Goal: Task Accomplishment & Management: Use online tool/utility

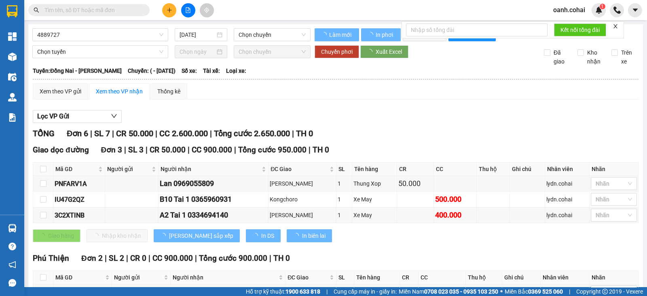
type input "16/10/2022"
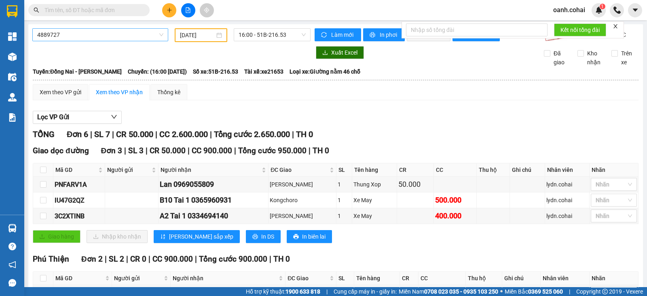
click at [77, 32] on span "4889727" at bounding box center [100, 35] width 126 height 12
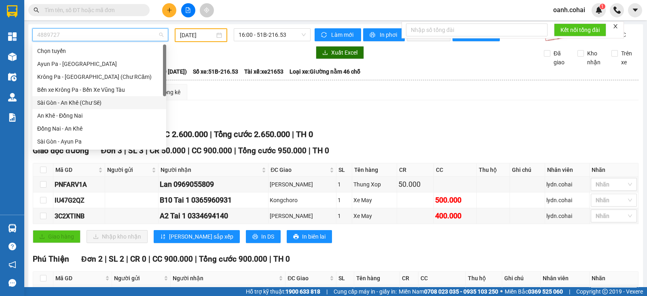
click at [89, 103] on div "Sài Gòn - An Khê ([PERSON_NAME])" at bounding box center [99, 102] width 124 height 9
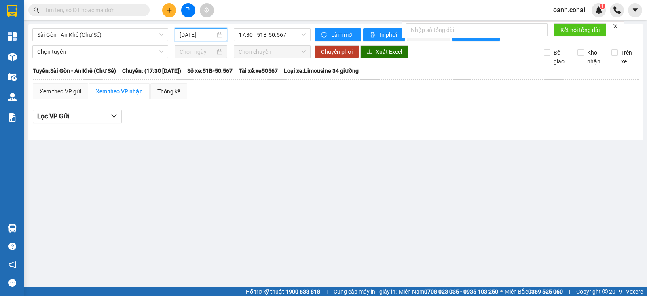
click at [209, 31] on input "[DATE]" at bounding box center [198, 34] width 36 height 9
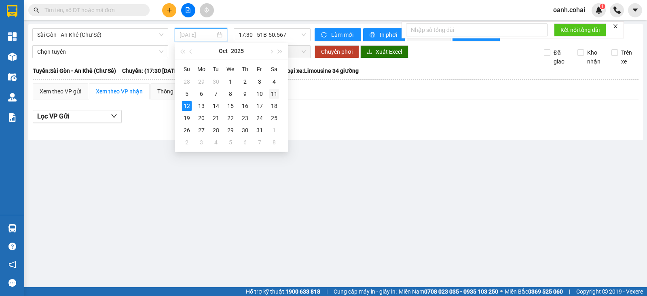
click at [273, 94] on div "11" at bounding box center [274, 94] width 10 height 10
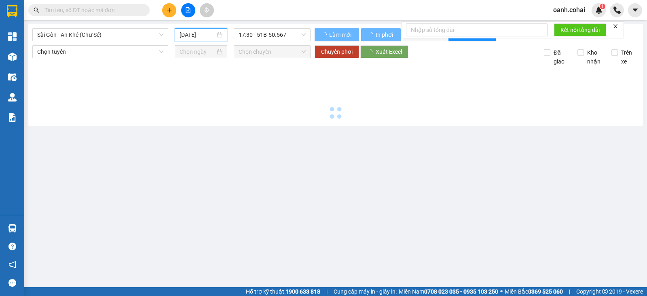
type input "[DATE]"
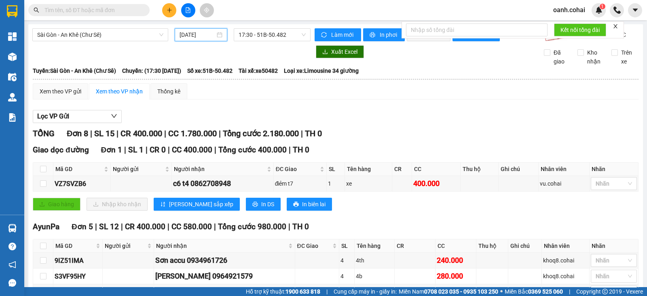
scroll to position [202, 0]
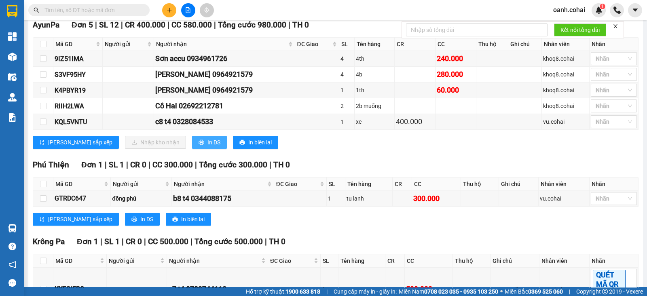
click at [208, 147] on span "In DS" at bounding box center [214, 142] width 13 height 9
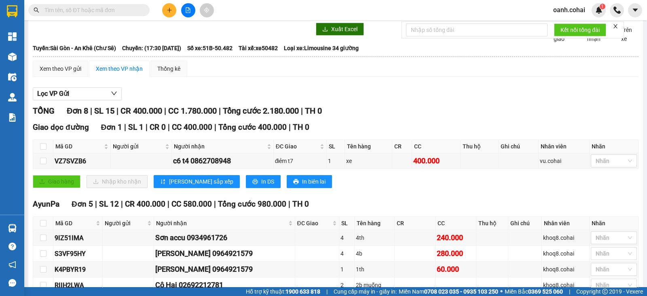
scroll to position [0, 0]
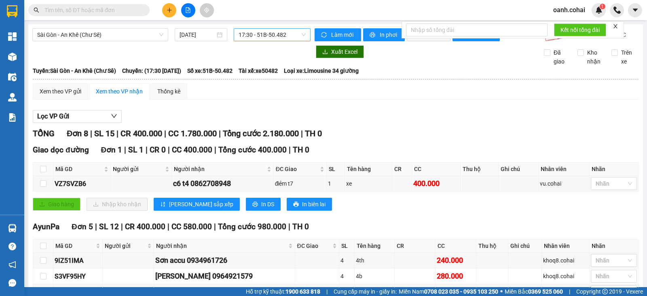
click at [293, 34] on span "17:30 - 51B-50.482" at bounding box center [272, 35] width 67 height 12
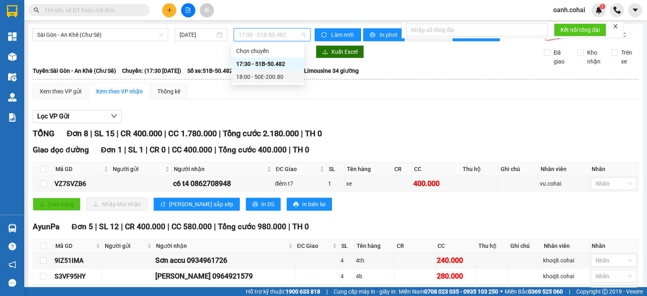
click at [277, 73] on div "18:00 - 50E-200.80" at bounding box center [267, 76] width 63 height 9
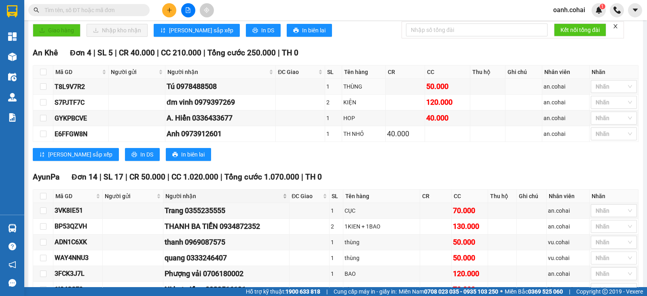
scroll to position [354, 0]
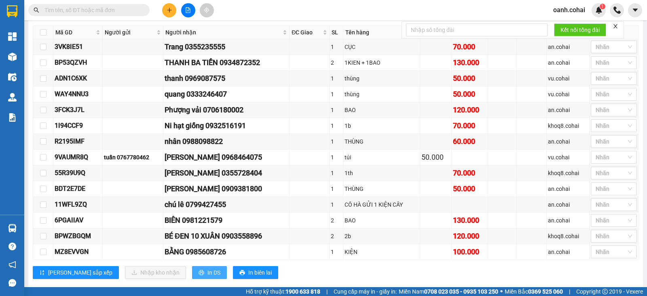
click at [208, 275] on span "In DS" at bounding box center [214, 272] width 13 height 9
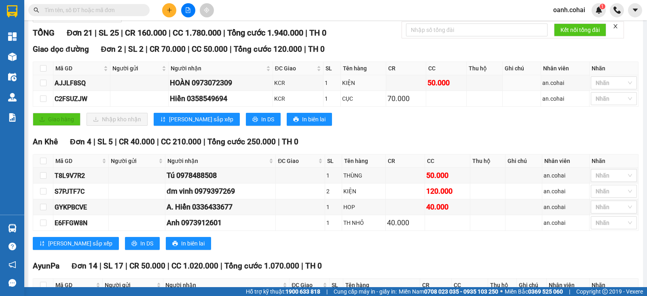
scroll to position [0, 0]
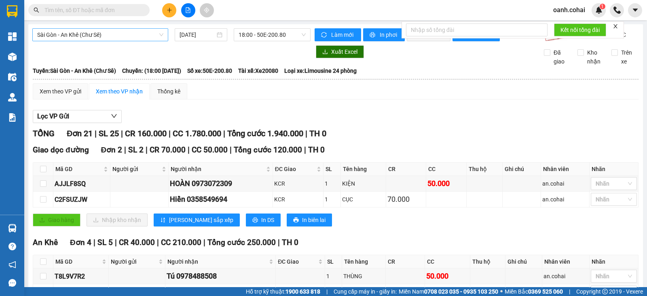
click at [136, 39] on span "Sài Gòn - An Khê ([PERSON_NAME])" at bounding box center [100, 35] width 126 height 12
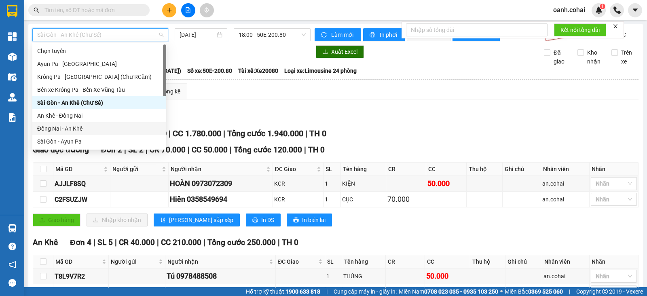
click at [76, 130] on div "Đồng Nai - An Khê" at bounding box center [99, 128] width 124 height 9
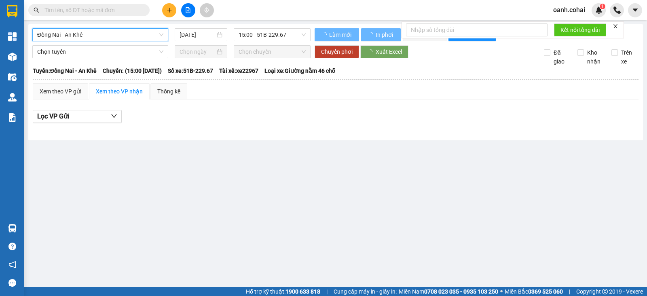
click at [191, 37] on input "[DATE]" at bounding box center [198, 34] width 36 height 9
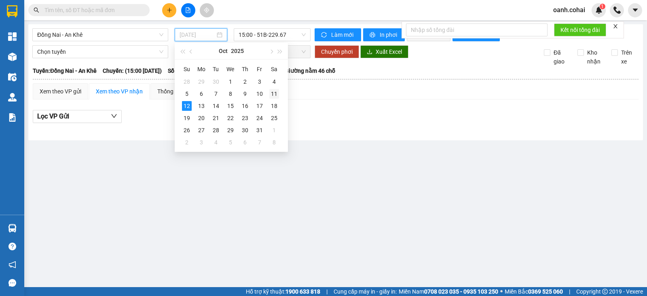
click at [274, 95] on div "11" at bounding box center [274, 94] width 10 height 10
type input "[DATE]"
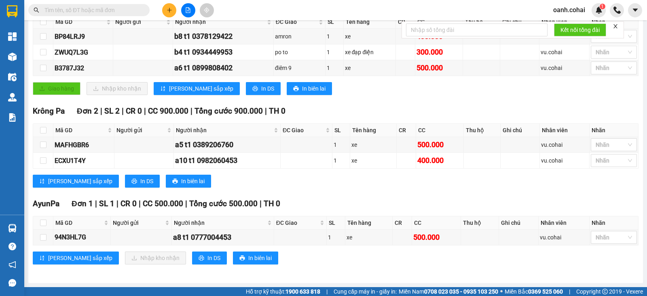
scroll to position [152, 0]
click at [597, 239] on div at bounding box center [610, 238] width 34 height 10
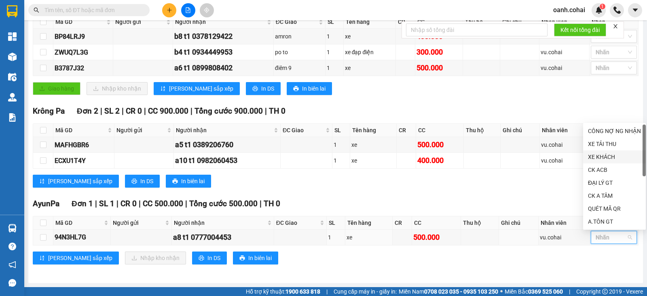
click at [595, 158] on div "XE KHÁCH" at bounding box center [614, 157] width 53 height 9
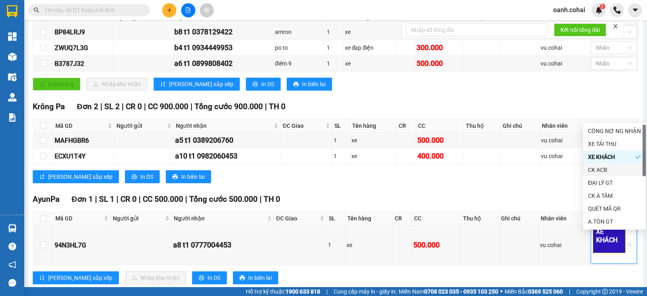
click at [477, 189] on div "Krông Pa Đơn 2 | SL 2 | CR 0 | CC 900.000 | Tổng cước 900.000 | TH 0 Mã GD Ngườ…" at bounding box center [336, 145] width 606 height 89
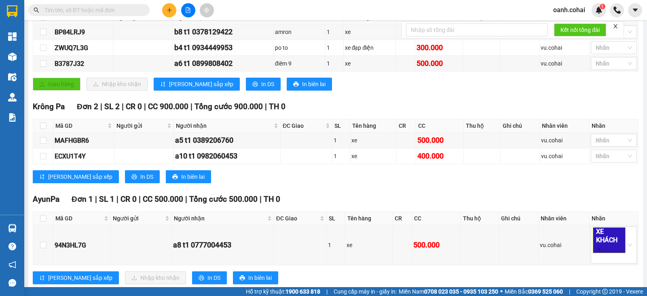
scroll to position [0, 0]
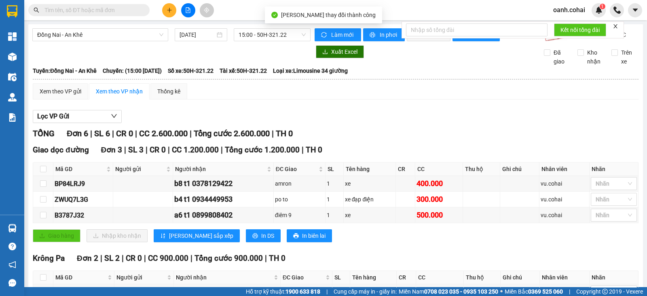
click at [89, 25] on div "Đồng Nai - An Khê 11/10/2025 15:00 - 50H-321.22 Làm mới In phơi In đơn chọn Thố…" at bounding box center [335, 239] width 615 height 430
click at [89, 33] on span "Đồng Nai - An Khê" at bounding box center [100, 35] width 126 height 12
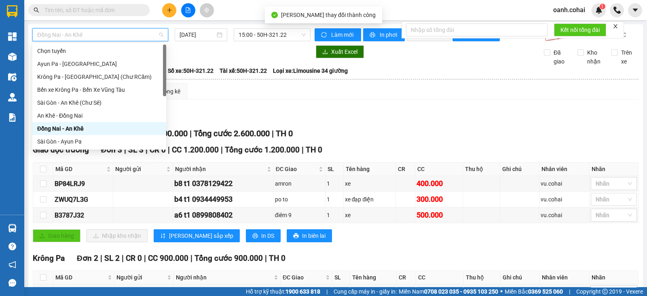
scroll to position [50, 0]
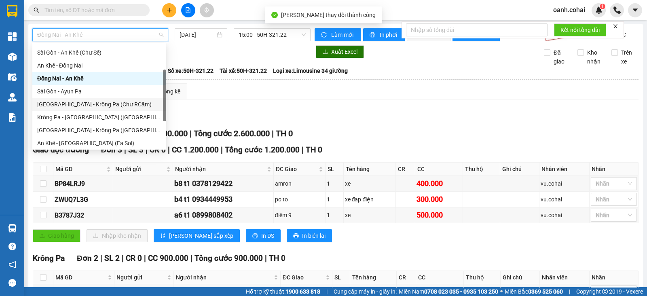
click at [83, 108] on div "[GEOGRAPHIC_DATA] - Krông Pa (Chư RCăm)" at bounding box center [99, 104] width 134 height 13
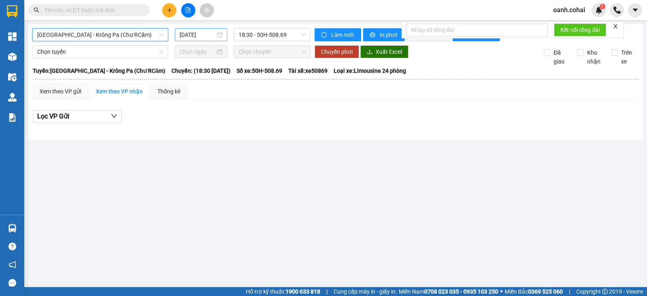
click at [196, 33] on input "[DATE]" at bounding box center [198, 34] width 36 height 9
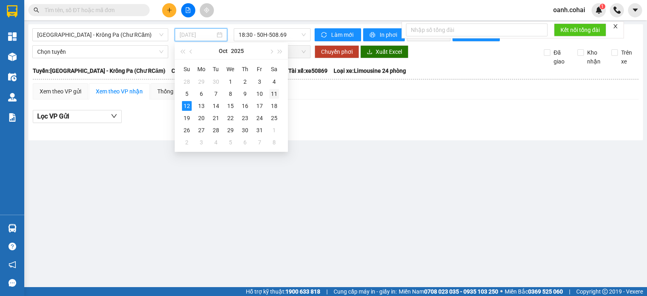
click at [273, 96] on div "11" at bounding box center [274, 94] width 10 height 10
type input "[DATE]"
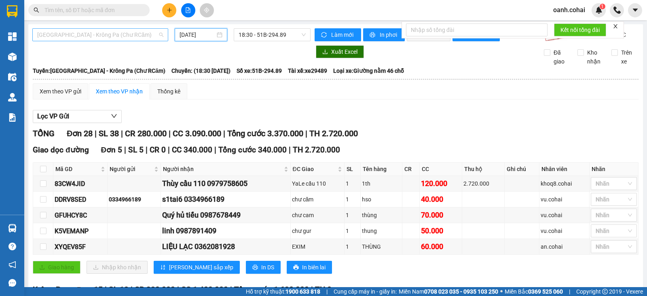
click at [111, 32] on span "[GEOGRAPHIC_DATA] - Krông Pa (Chư RCăm)" at bounding box center [100, 35] width 126 height 12
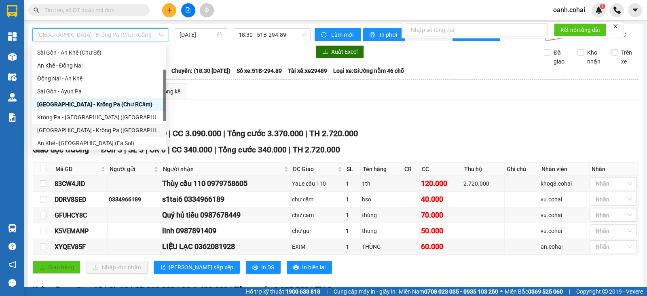
click at [62, 130] on div "[GEOGRAPHIC_DATA] - Krông Pa ([GEOGRAPHIC_DATA])" at bounding box center [99, 130] width 124 height 9
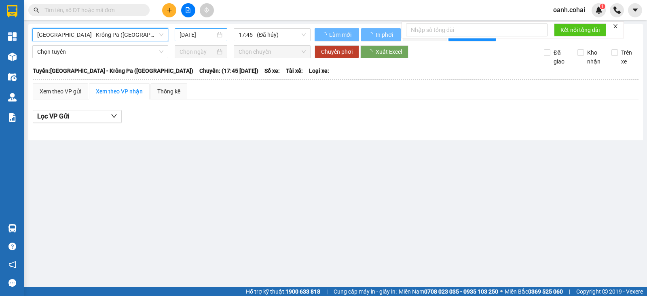
click at [193, 37] on input "[DATE]" at bounding box center [198, 34] width 36 height 9
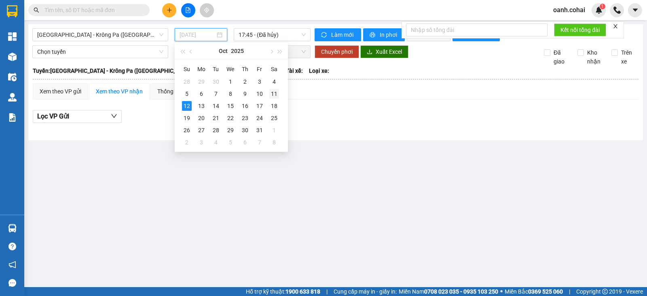
click at [273, 94] on div "11" at bounding box center [274, 94] width 10 height 10
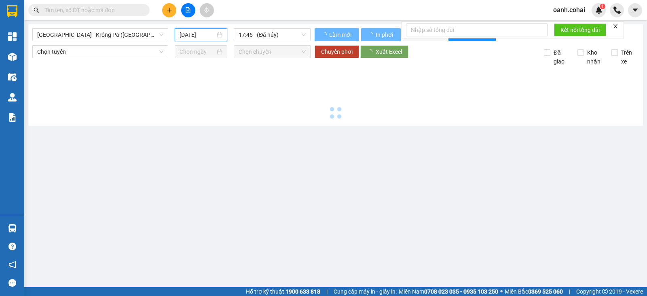
type input "[DATE]"
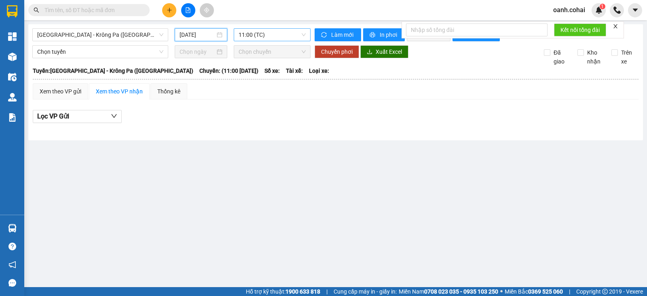
click at [277, 37] on span "11:00 (TC)" at bounding box center [272, 35] width 67 height 12
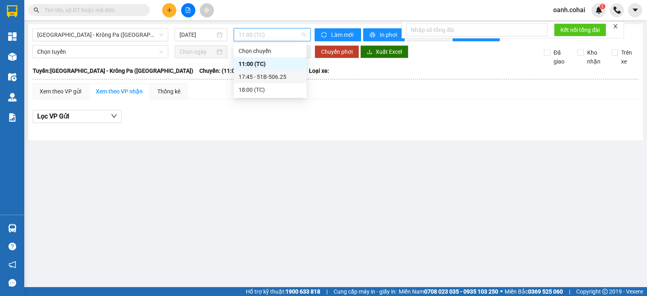
click at [267, 76] on div "17:45 - 51B-506.25" at bounding box center [270, 76] width 63 height 9
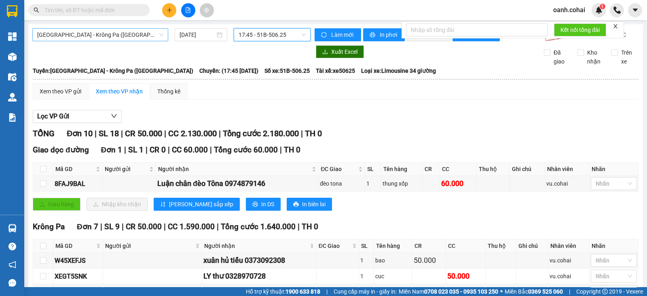
click at [108, 31] on span "[GEOGRAPHIC_DATA] - Krông Pa ([GEOGRAPHIC_DATA])" at bounding box center [100, 35] width 126 height 12
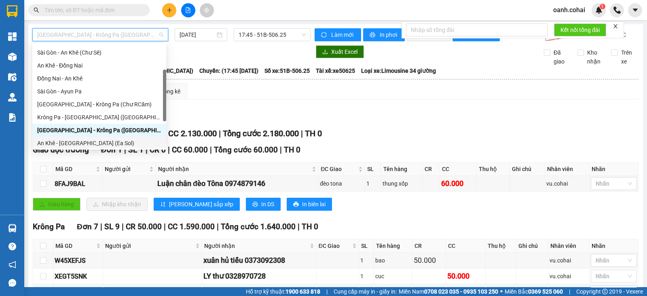
scroll to position [101, 0]
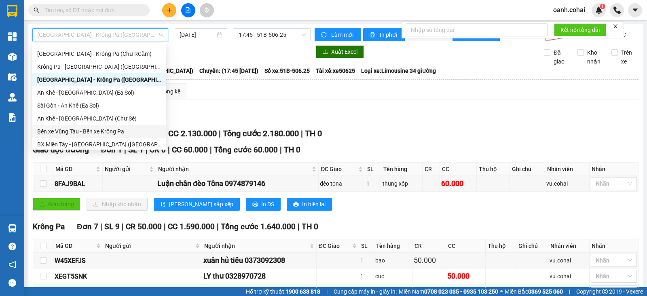
click at [83, 131] on div "Bến xe Vũng Tàu - Bến xe Krông Pa" at bounding box center [99, 131] width 124 height 9
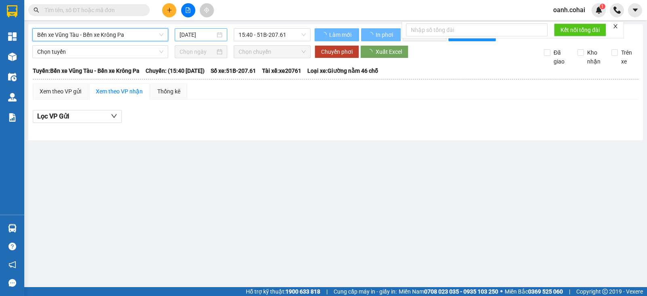
click at [195, 33] on input "[DATE]" at bounding box center [198, 34] width 36 height 9
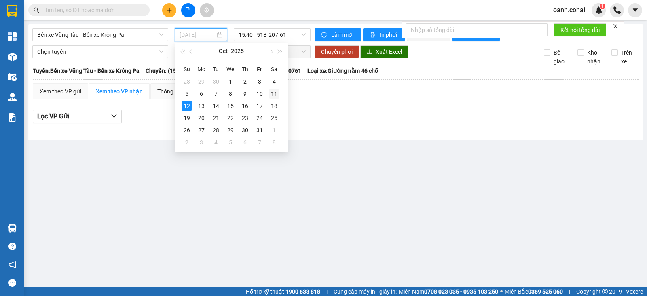
click at [275, 93] on div "11" at bounding box center [274, 94] width 10 height 10
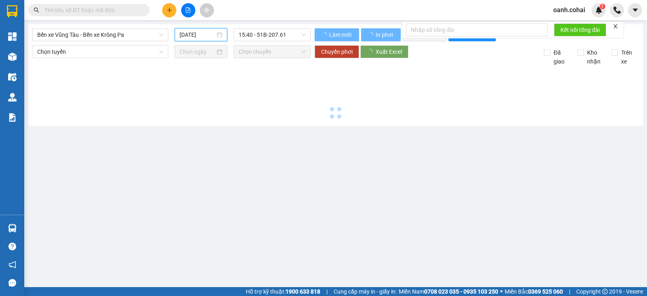
type input "[DATE]"
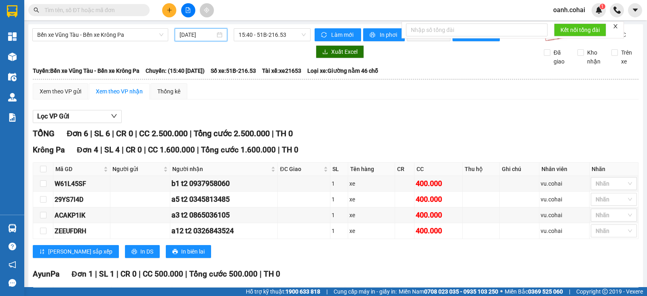
scroll to position [152, 0]
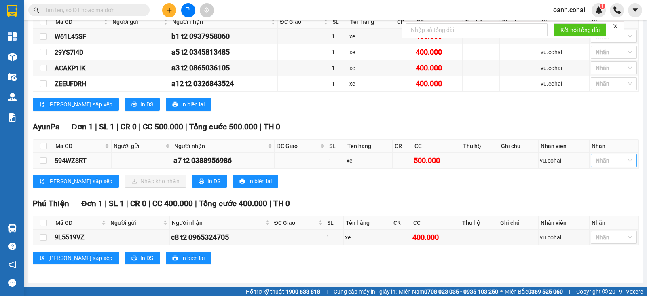
click at [607, 160] on div at bounding box center [610, 161] width 34 height 10
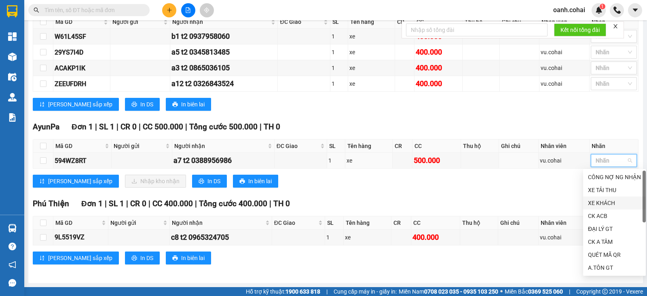
click at [603, 206] on div "XE KHÁCH" at bounding box center [614, 203] width 53 height 9
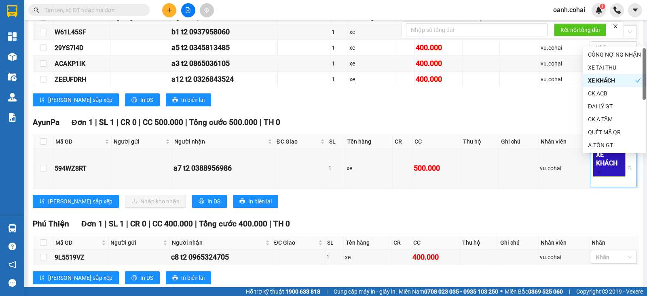
click at [506, 222] on div "TỔNG Đơn 6 | SL 6 | CR 0 | CC 2.500.000 | Tổng cước 2.500.000 | TH 0 Krông Pa Đ…" at bounding box center [336, 135] width 606 height 319
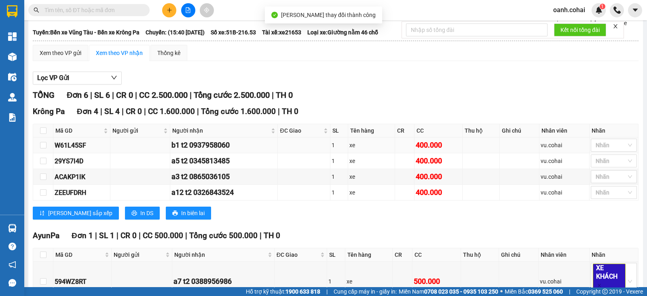
scroll to position [0, 0]
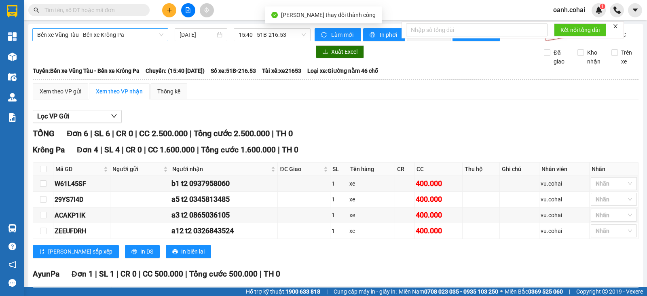
click at [111, 36] on span "Bến xe Vũng Tàu - Bến xe Krông Pa" at bounding box center [100, 35] width 126 height 12
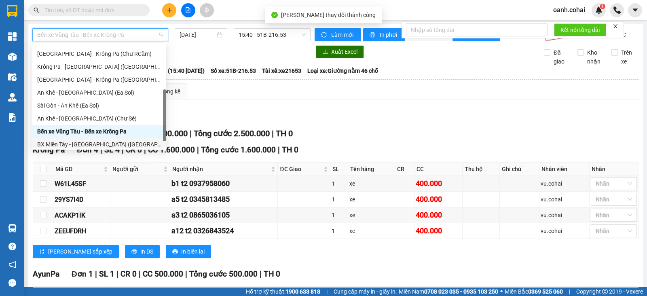
click at [93, 142] on div "BX Miền Tây - [GEOGRAPHIC_DATA] ([PERSON_NAME] - [PERSON_NAME][GEOGRAPHIC_DATA])" at bounding box center [99, 144] width 124 height 9
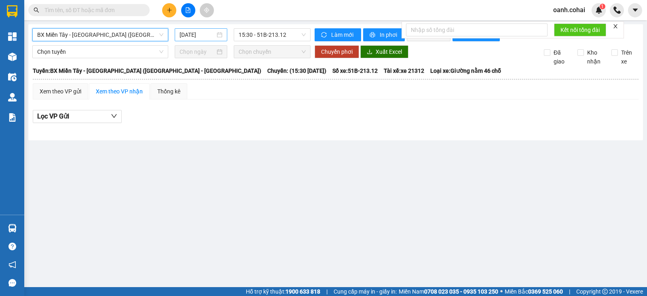
click at [190, 36] on input "[DATE]" at bounding box center [198, 34] width 36 height 9
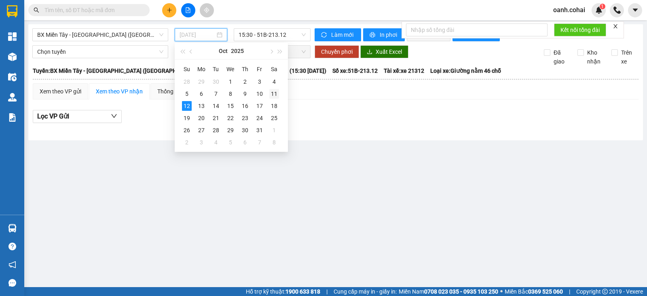
click at [272, 94] on div "11" at bounding box center [274, 94] width 10 height 10
type input "[DATE]"
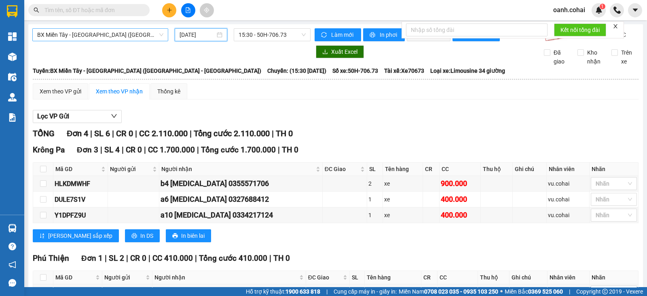
click at [136, 31] on span "BX Miền Tây - [GEOGRAPHIC_DATA] ([PERSON_NAME] - [PERSON_NAME][GEOGRAPHIC_DATA])" at bounding box center [100, 35] width 126 height 12
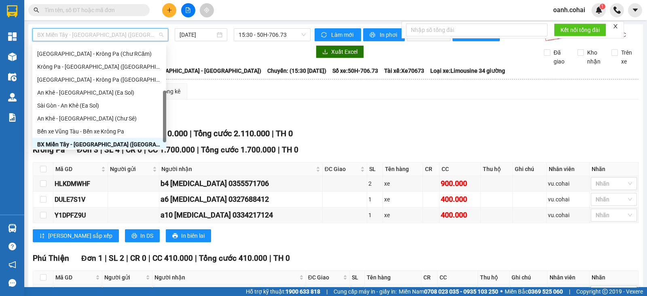
scroll to position [103, 0]
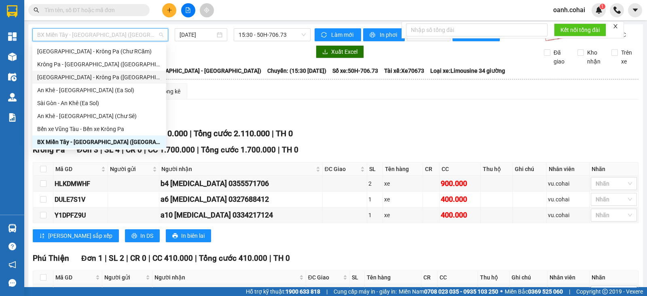
click at [96, 73] on div "[GEOGRAPHIC_DATA] - Krông Pa ([GEOGRAPHIC_DATA])" at bounding box center [99, 77] width 134 height 13
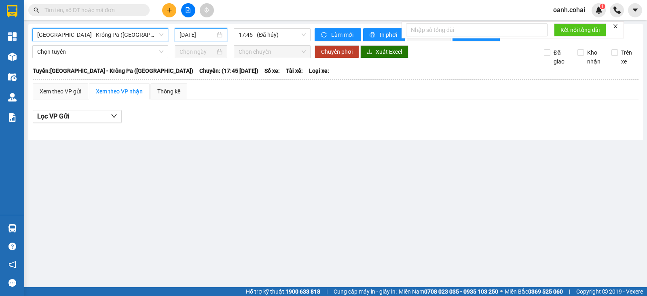
click at [211, 34] on input "[DATE]" at bounding box center [198, 34] width 36 height 9
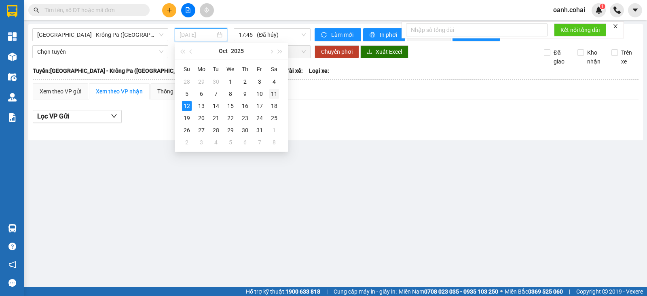
click at [274, 95] on div "11" at bounding box center [274, 94] width 10 height 10
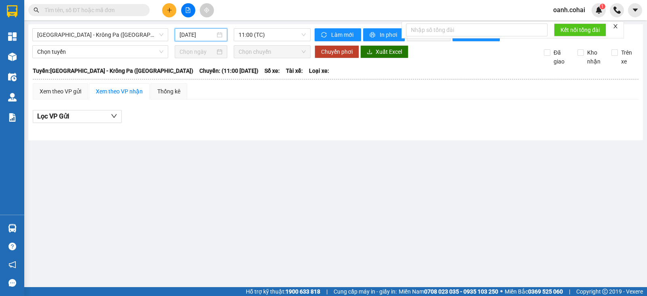
click at [222, 34] on div "[DATE]" at bounding box center [201, 34] width 43 height 9
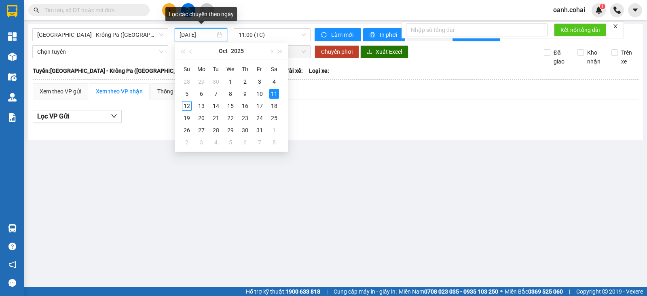
type input "[DATE]"
click at [314, 30] on div "Làm mới In phơi In đơn chọn Thống kê Lọc CR Lọc CC" at bounding box center [475, 34] width 329 height 13
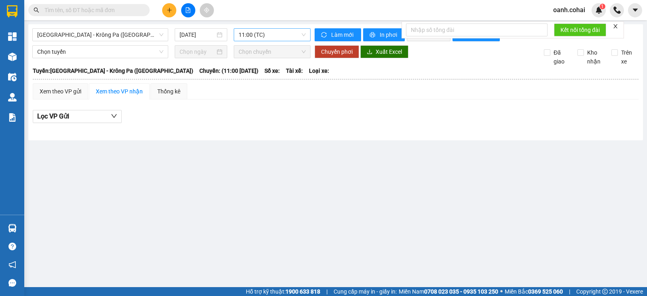
click at [305, 36] on span "11:00 (TC)" at bounding box center [272, 35] width 67 height 12
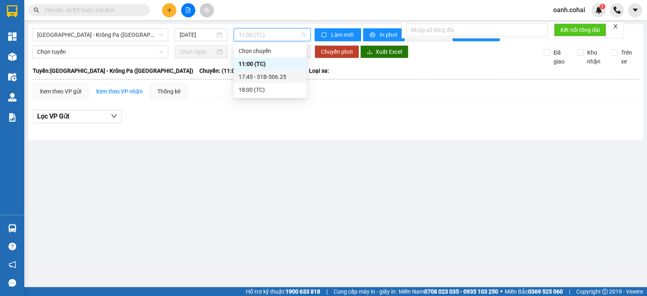
click at [285, 72] on div "17:45 - 51B-506.25" at bounding box center [270, 76] width 63 height 9
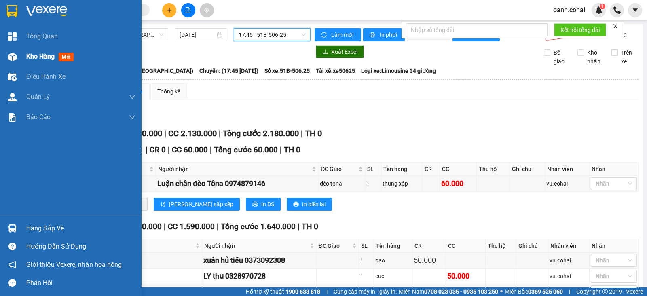
click at [41, 53] on span "Kho hàng" at bounding box center [40, 57] width 28 height 8
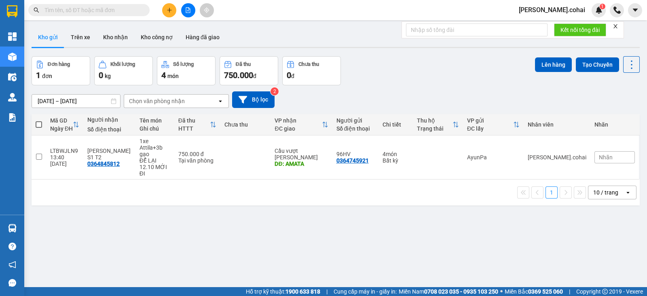
click at [106, 12] on input "text" at bounding box center [92, 10] width 95 height 9
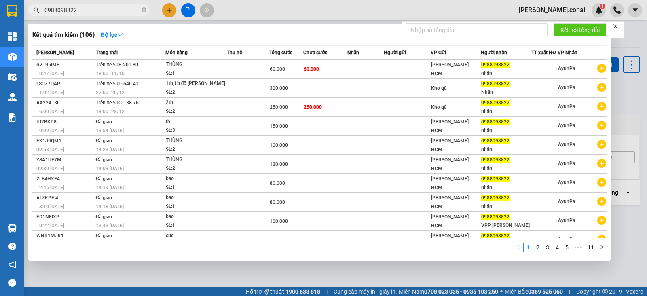
type input "0988098822"
click at [236, 11] on div at bounding box center [323, 148] width 647 height 296
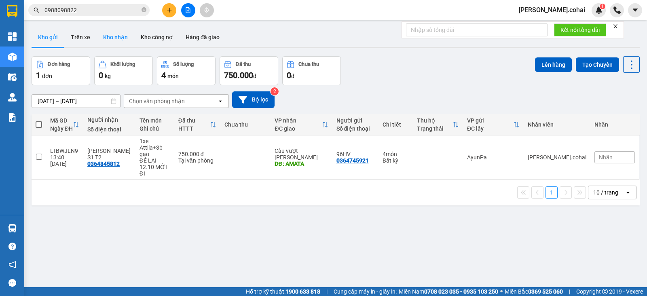
click at [112, 41] on button "Kho nhận" at bounding box center [116, 37] width 38 height 19
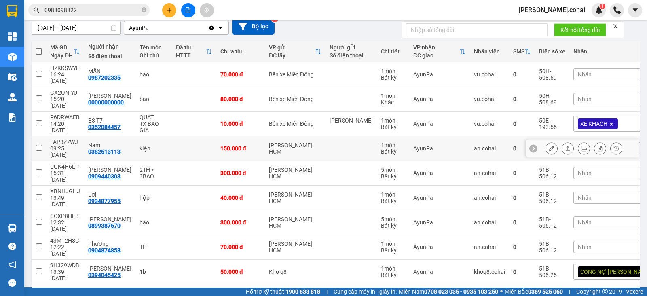
scroll to position [76, 0]
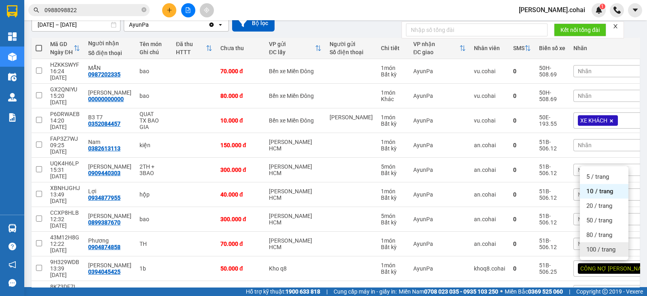
click at [596, 249] on span "100 / trang" at bounding box center [601, 250] width 29 height 8
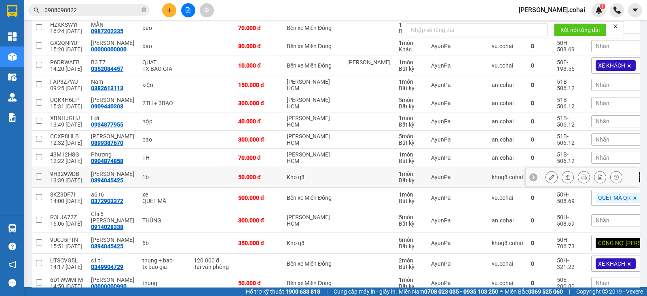
scroll to position [101, 0]
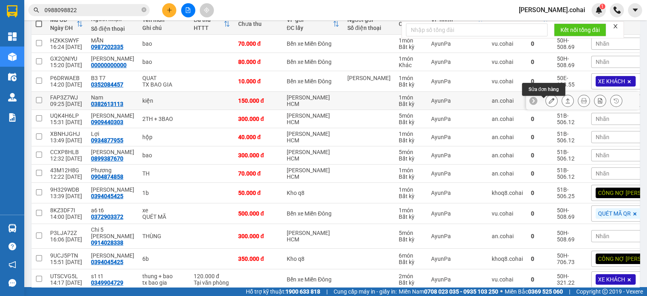
click at [549, 103] on icon at bounding box center [552, 101] width 6 height 6
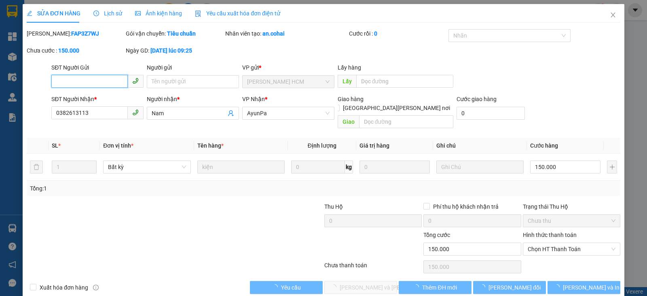
type input "0382613113"
type input "Nam"
type input "0"
type input "150.000"
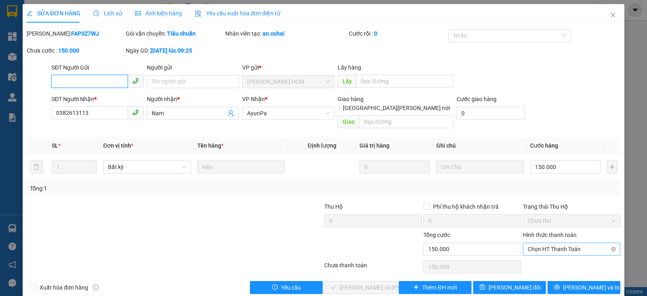
scroll to position [4, 0]
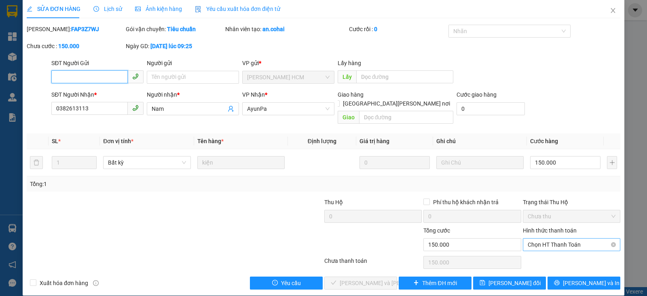
click at [560, 239] on span "Chọn HT Thanh Toán" at bounding box center [572, 245] width 88 height 12
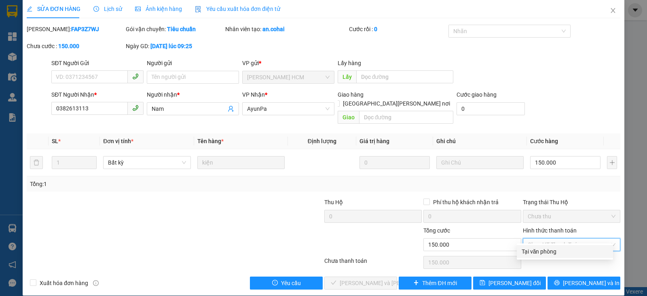
drag, startPoint x: 544, startPoint y: 252, endPoint x: 460, endPoint y: 263, distance: 85.3
click at [544, 252] on div "Tại văn phòng" at bounding box center [565, 251] width 87 height 9
type input "0"
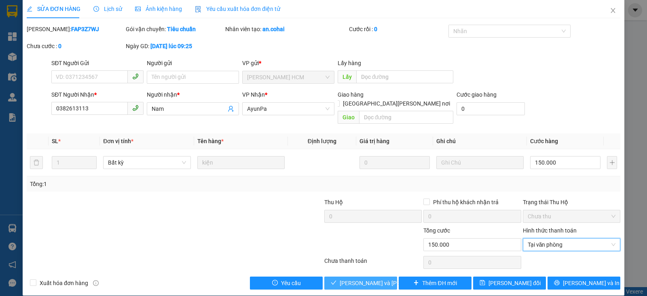
click at [364, 279] on span "[PERSON_NAME] và [PERSON_NAME] hàng" at bounding box center [394, 283] width 109 height 9
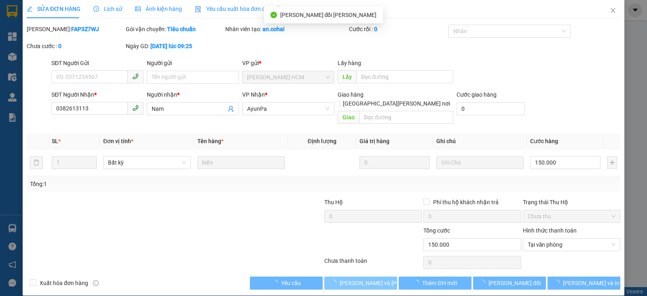
scroll to position [2, 0]
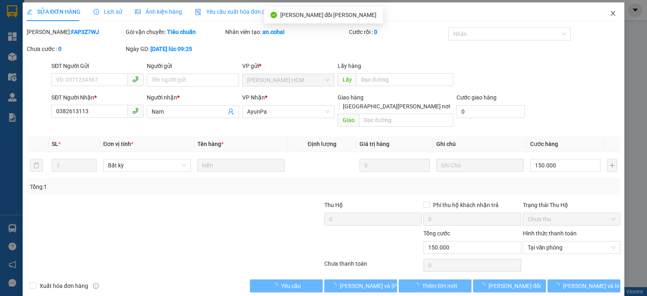
click at [607, 11] on span "Close" at bounding box center [613, 13] width 23 height 23
click at [607, 11] on div "[PERSON_NAME].cohai 1" at bounding box center [580, 10] width 135 height 14
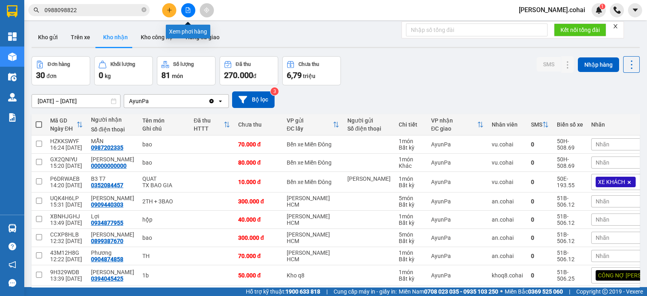
click at [186, 13] on button at bounding box center [188, 10] width 14 height 14
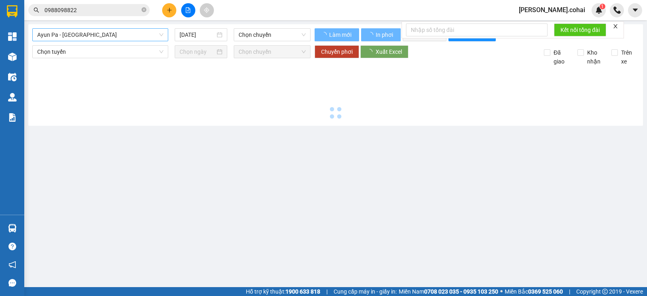
type input "[DATE]"
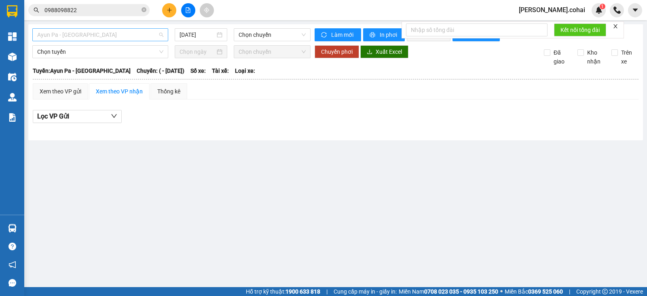
click at [127, 37] on span "Ayun Pa - [GEOGRAPHIC_DATA]" at bounding box center [100, 35] width 126 height 12
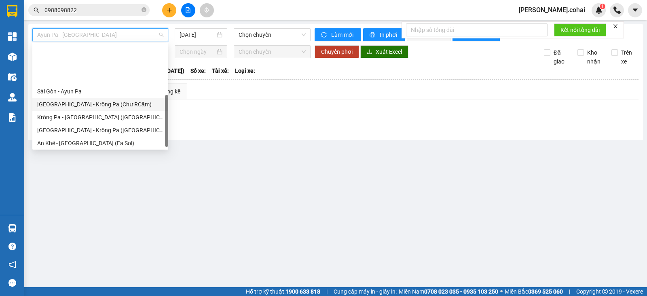
scroll to position [101, 0]
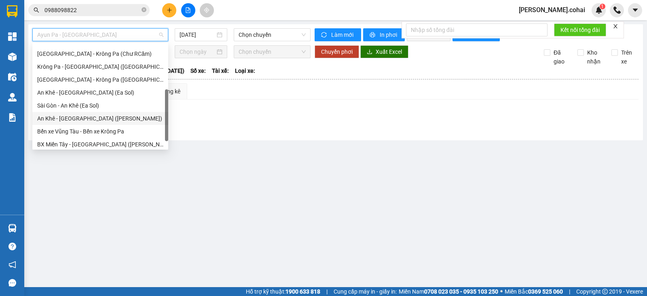
click at [212, 132] on div "Lọc VP Gửi" at bounding box center [336, 119] width 606 height 26
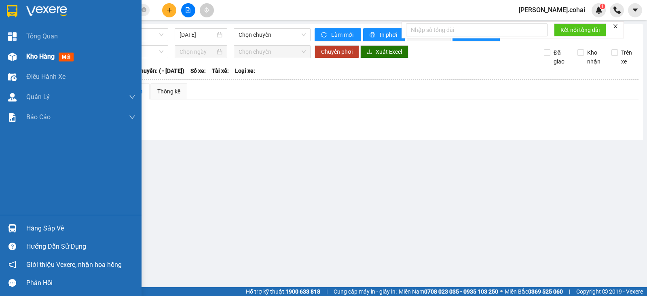
click at [36, 61] on div "Kho hàng mới" at bounding box center [51, 56] width 51 height 10
click at [38, 61] on div "Kho hàng mới" at bounding box center [51, 56] width 50 height 10
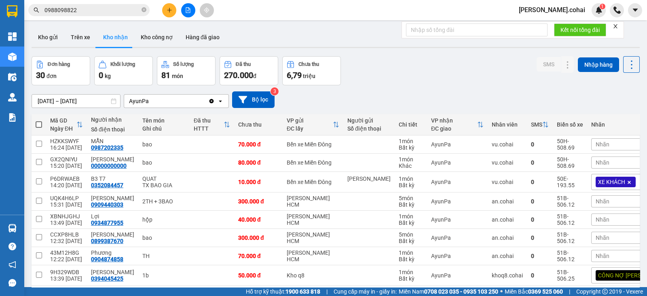
click at [188, 7] on button at bounding box center [188, 10] width 14 height 14
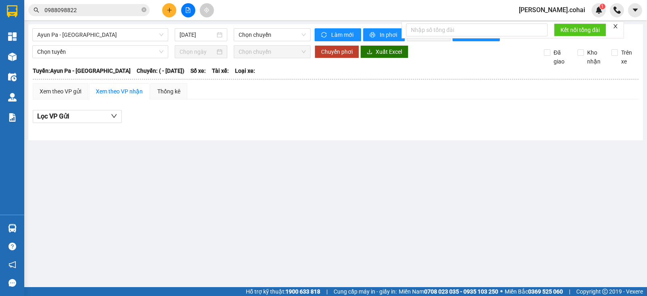
click at [120, 41] on div "Ayun Pa - [GEOGRAPHIC_DATA] [DATE] [PERSON_NAME]" at bounding box center [171, 34] width 278 height 13
click at [128, 39] on span "Ayun Pa - [GEOGRAPHIC_DATA]" at bounding box center [100, 35] width 126 height 12
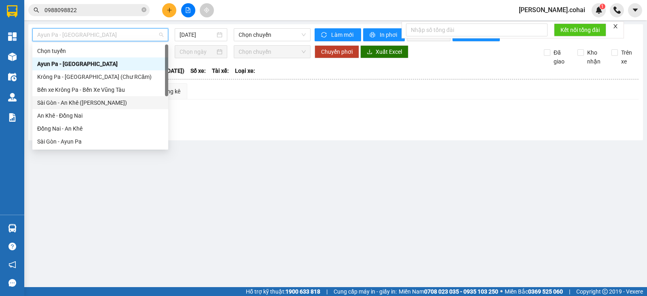
click at [79, 107] on div "Sài Gòn - An Khê ([PERSON_NAME])" at bounding box center [100, 102] width 136 height 13
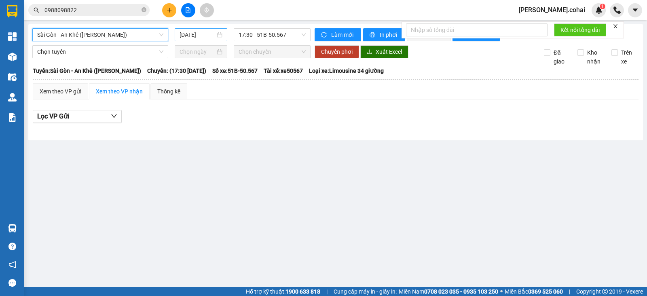
click at [205, 38] on input "[DATE]" at bounding box center [198, 34] width 36 height 9
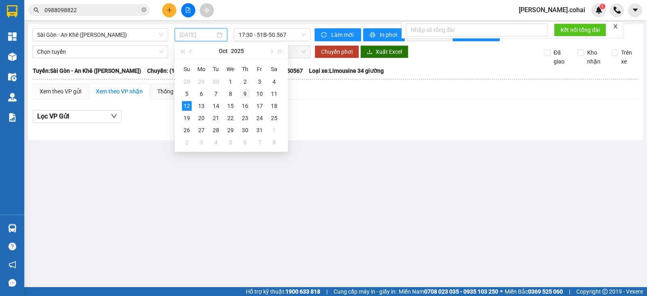
click at [247, 92] on div "9" at bounding box center [245, 94] width 10 height 10
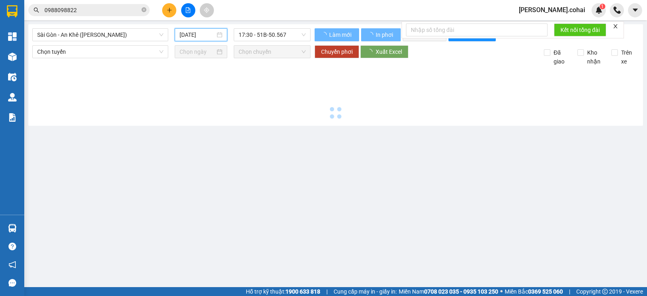
type input "[DATE]"
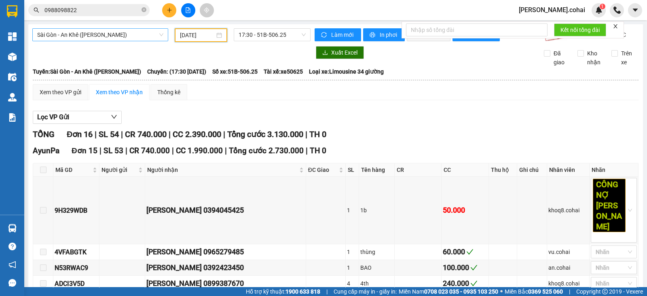
click at [144, 32] on span "Sài Gòn - An Khê ([PERSON_NAME])" at bounding box center [100, 35] width 126 height 12
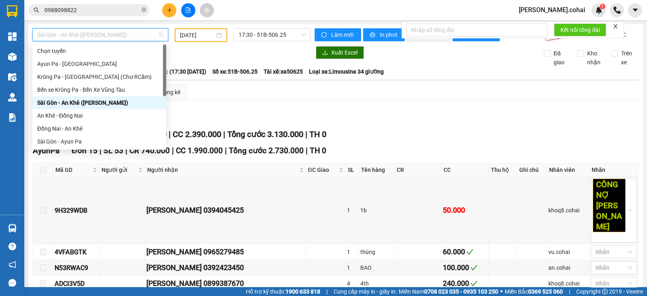
scroll to position [50, 0]
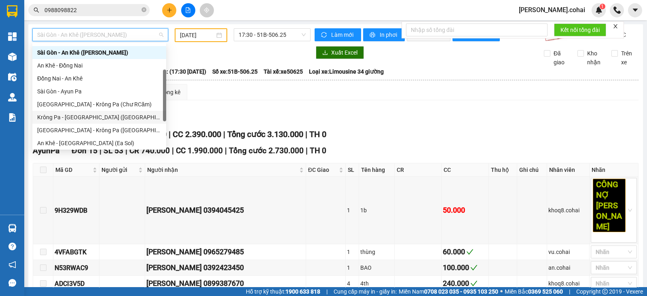
click at [83, 116] on div "Krông Pa - [GEOGRAPHIC_DATA] ([GEOGRAPHIC_DATA])" at bounding box center [99, 117] width 124 height 9
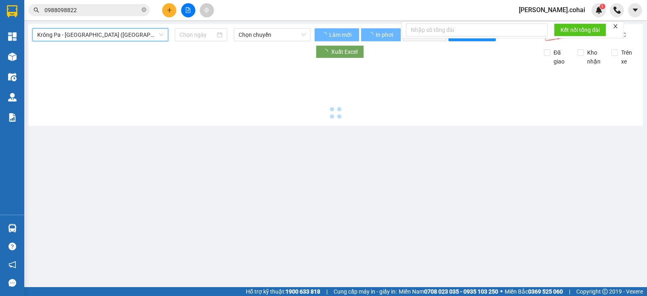
type input "[DATE]"
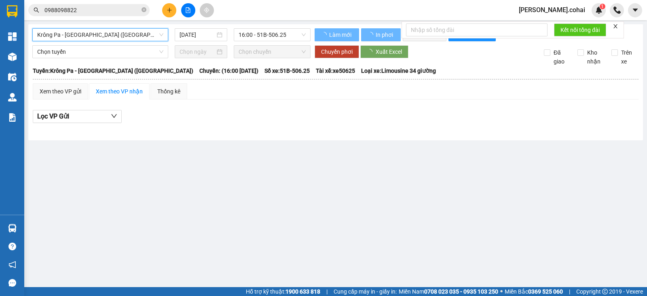
click at [121, 41] on div "Krông Pa - [GEOGRAPHIC_DATA] ([GEOGRAPHIC_DATA]) [GEOGRAPHIC_DATA] - [GEOGRAPHI…" at bounding box center [171, 34] width 278 height 13
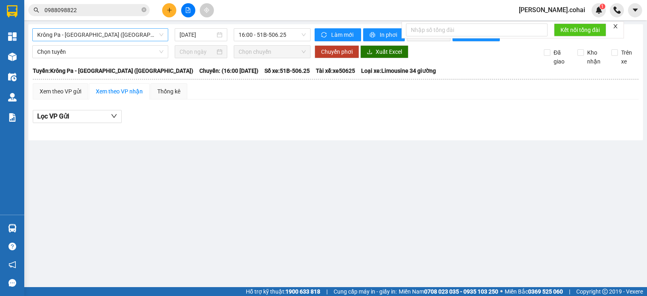
click at [125, 36] on span "Krông Pa - [GEOGRAPHIC_DATA] ([GEOGRAPHIC_DATA])" at bounding box center [100, 35] width 126 height 12
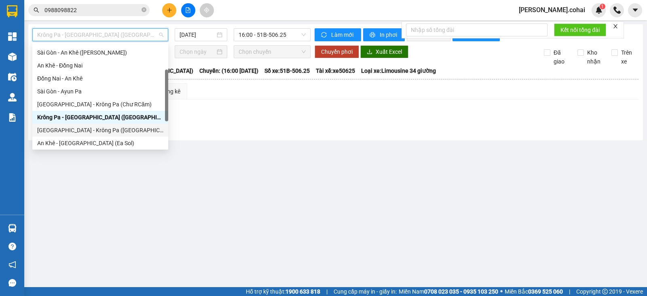
click at [83, 127] on div "[GEOGRAPHIC_DATA] - Krông Pa ([GEOGRAPHIC_DATA])" at bounding box center [100, 130] width 126 height 9
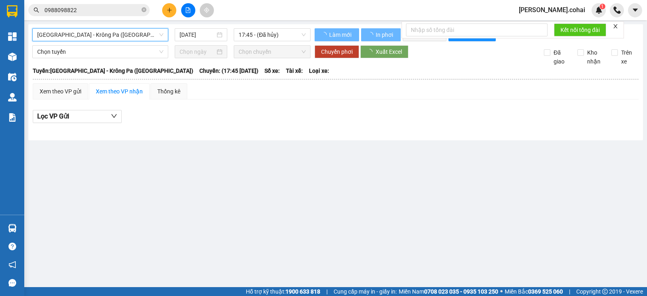
click at [209, 35] on input "[DATE]" at bounding box center [198, 34] width 36 height 9
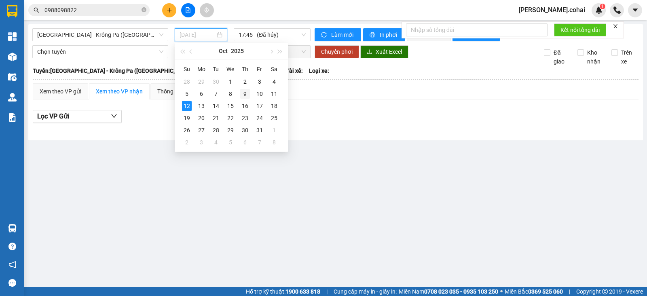
click at [245, 93] on div "9" at bounding box center [245, 94] width 10 height 10
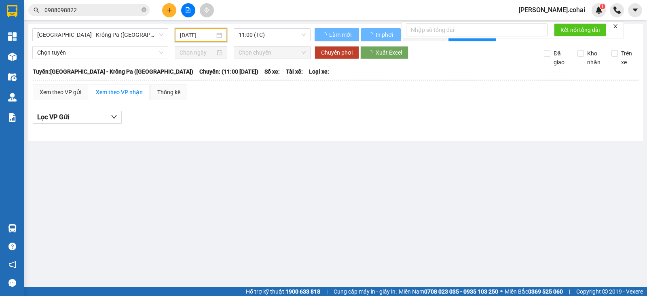
type input "[DATE]"
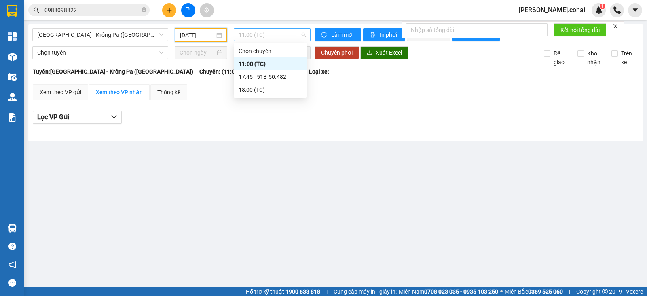
click at [274, 37] on span "11:00 (TC)" at bounding box center [272, 35] width 67 height 12
click at [260, 78] on div "17:45 - 51B-50.482" at bounding box center [270, 76] width 63 height 9
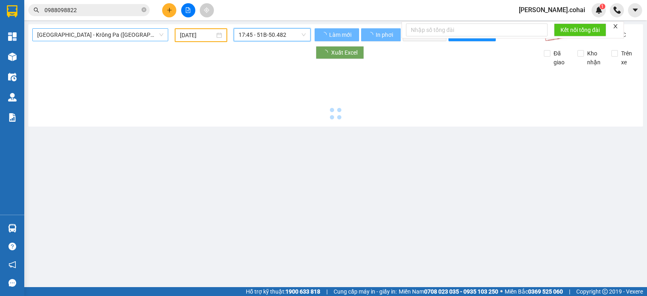
click at [136, 35] on span "[GEOGRAPHIC_DATA] - Krông Pa ([GEOGRAPHIC_DATA])" at bounding box center [100, 35] width 126 height 12
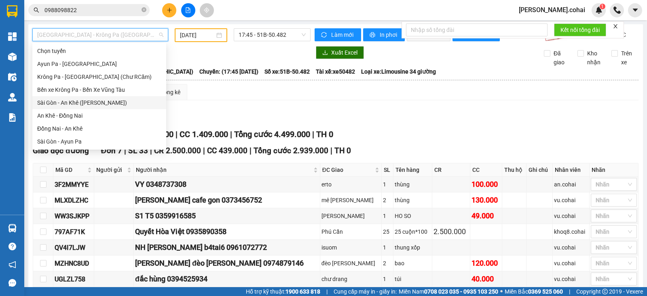
drag, startPoint x: 74, startPoint y: 100, endPoint x: 204, endPoint y: 69, distance: 134.0
click at [74, 101] on div "Sài Gòn - An Khê ([PERSON_NAME])" at bounding box center [99, 102] width 124 height 9
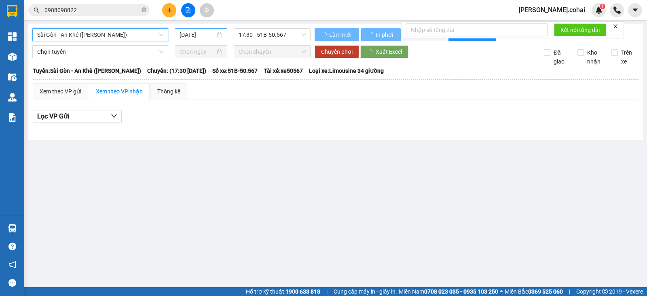
click at [212, 36] on input "[DATE]" at bounding box center [198, 34] width 36 height 9
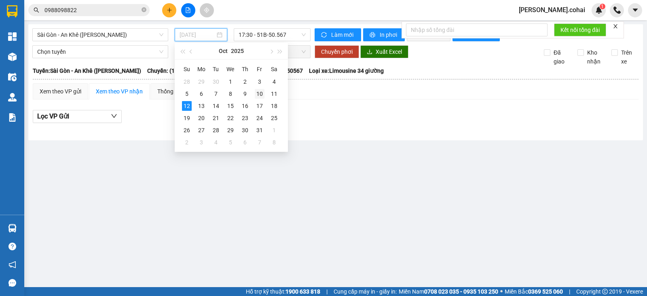
click at [259, 94] on div "10" at bounding box center [260, 94] width 10 height 10
type input "[DATE]"
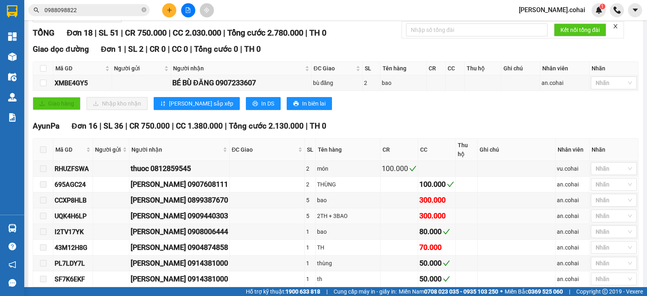
scroll to position [101, 0]
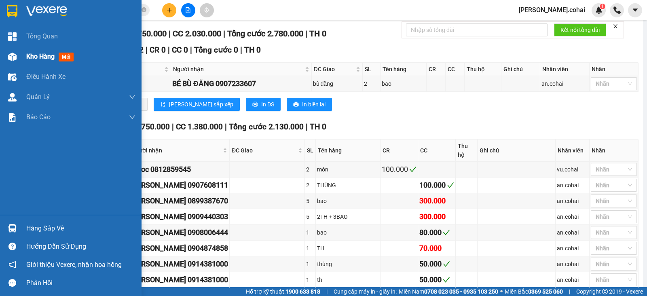
click at [36, 54] on span "Kho hàng" at bounding box center [40, 57] width 28 height 8
click at [36, 55] on span "Kho hàng" at bounding box center [40, 57] width 28 height 8
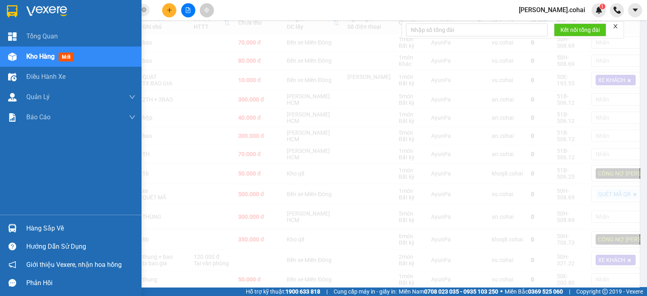
click at [36, 55] on span "Kho hàng" at bounding box center [40, 57] width 28 height 8
click at [36, 56] on span "Kho hàng" at bounding box center [40, 57] width 28 height 8
click at [37, 57] on span "Kho hàng" at bounding box center [40, 57] width 28 height 8
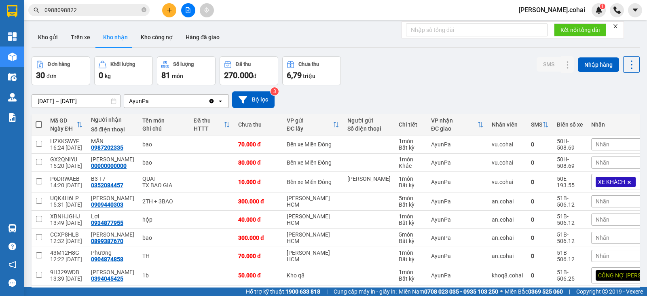
click at [189, 15] on button at bounding box center [188, 10] width 14 height 14
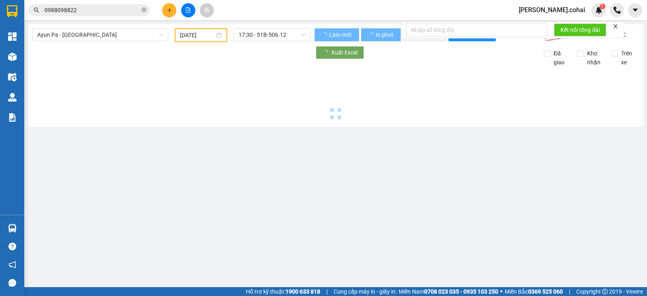
type input "[DATE]"
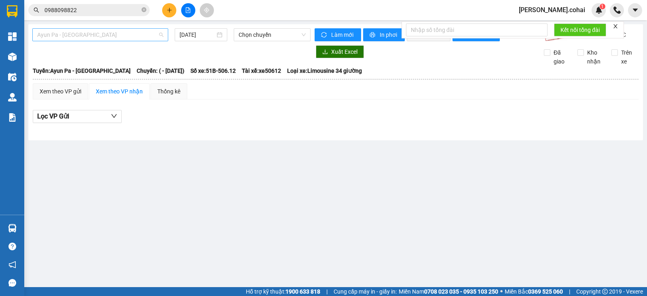
click at [119, 31] on span "Ayun Pa - [GEOGRAPHIC_DATA]" at bounding box center [100, 35] width 126 height 12
drag, startPoint x: 211, startPoint y: 110, endPoint x: 120, endPoint y: 43, distance: 113.1
click at [212, 110] on div "Xem theo VP gửi Xem theo VP nhận Thống kê Lọc VP Gửi" at bounding box center [336, 107] width 606 height 49
click at [139, 38] on span "Ayun Pa - [GEOGRAPHIC_DATA]" at bounding box center [100, 35] width 126 height 12
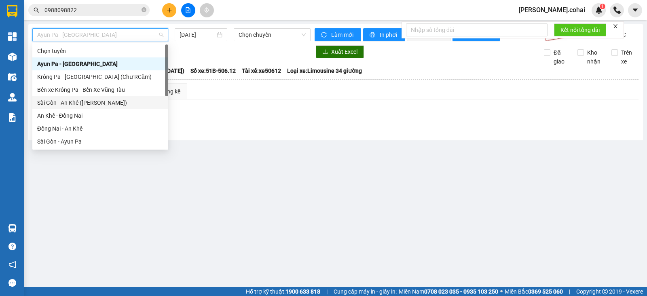
drag, startPoint x: 68, startPoint y: 103, endPoint x: 155, endPoint y: 71, distance: 92.7
click at [68, 104] on div "Sài Gòn - An Khê ([PERSON_NAME])" at bounding box center [100, 102] width 126 height 9
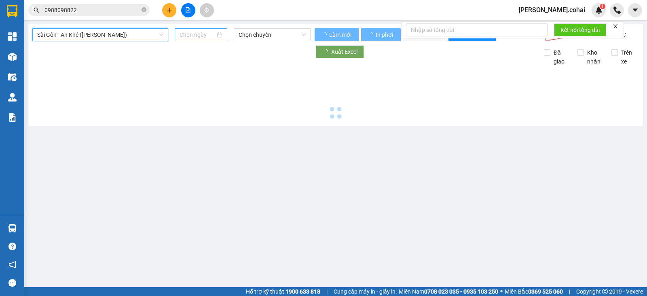
click at [199, 39] on div at bounding box center [201, 34] width 53 height 13
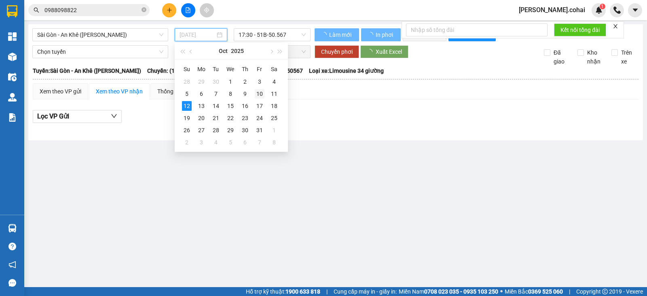
click at [261, 93] on div "10" at bounding box center [260, 94] width 10 height 10
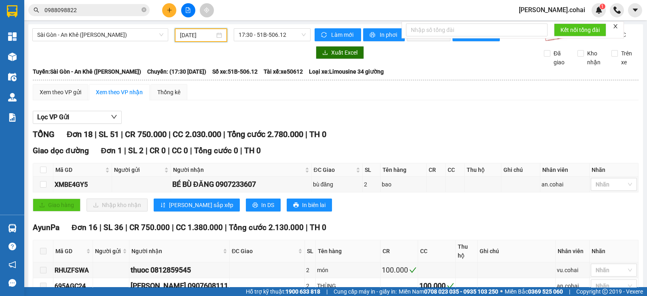
click at [204, 38] on input "[DATE]" at bounding box center [197, 35] width 35 height 9
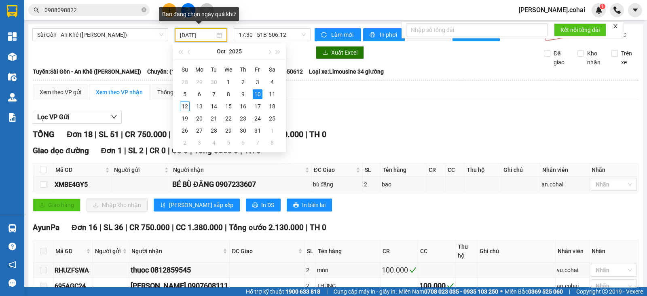
type input "[DATE]"
click at [351, 137] on div "[PERSON_NAME] 18 | SL 51 | CR 750.000 | CC 2.030.000 | [PERSON_NAME] 2.780.000 …" at bounding box center [336, 134] width 606 height 13
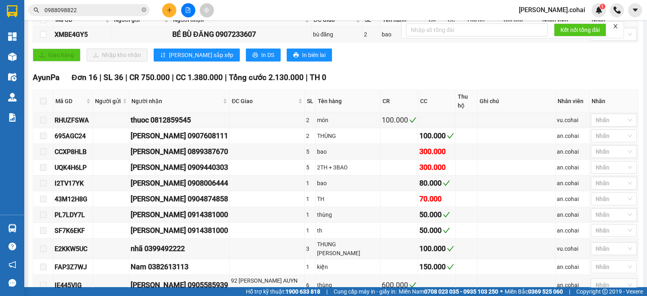
scroll to position [152, 0]
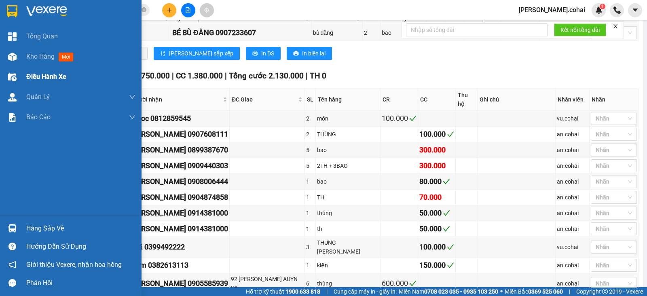
drag, startPoint x: 41, startPoint y: 57, endPoint x: 121, endPoint y: 73, distance: 81.7
click at [41, 58] on span "Kho hàng" at bounding box center [40, 57] width 28 height 8
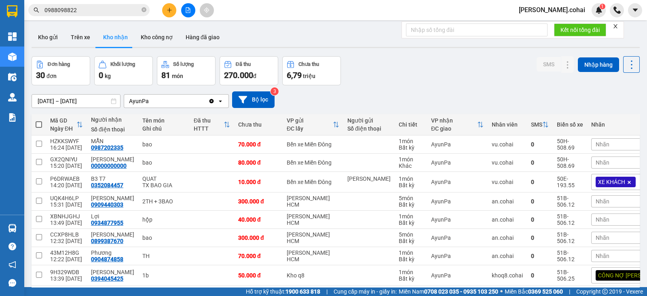
click at [141, 10] on span "0988098822" at bounding box center [88, 10] width 121 height 12
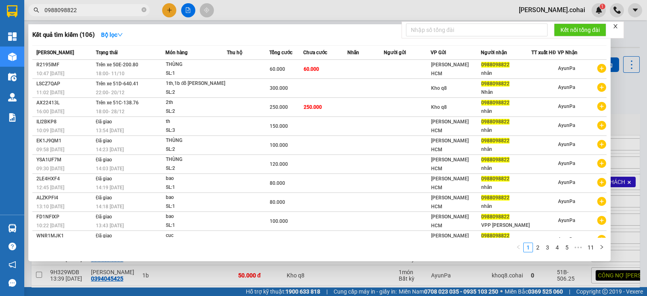
click at [336, 17] on div at bounding box center [323, 148] width 647 height 296
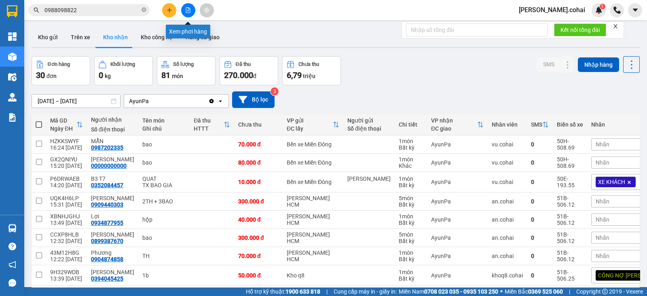
click at [186, 4] on button at bounding box center [188, 10] width 14 height 14
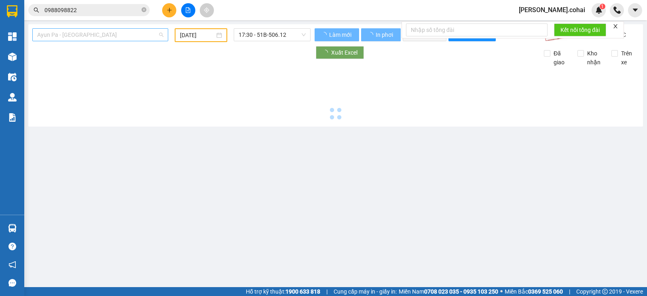
click at [125, 37] on span "Ayun Pa - [GEOGRAPHIC_DATA]" at bounding box center [100, 35] width 126 height 12
type input "[DATE]"
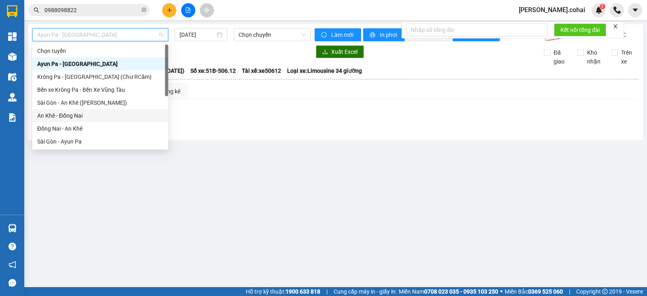
click at [89, 116] on div "An Khê - Đồng Nai" at bounding box center [100, 115] width 126 height 9
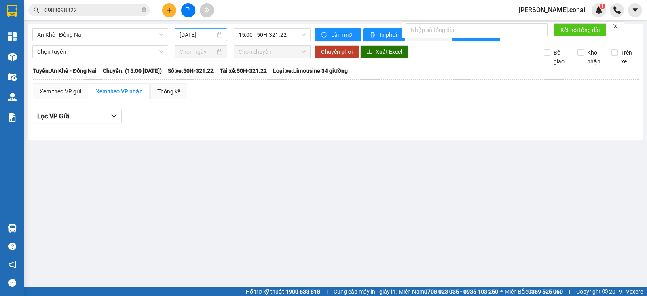
click at [213, 40] on div "[DATE]" at bounding box center [201, 34] width 53 height 13
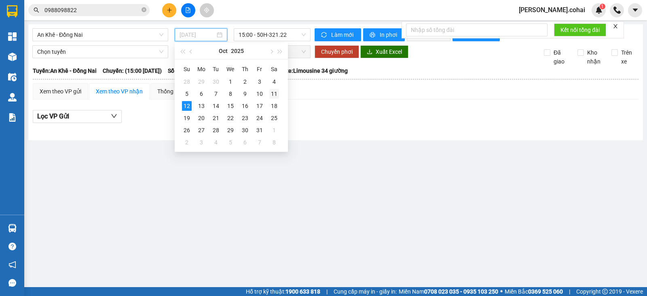
click at [271, 92] on div "11" at bounding box center [274, 94] width 10 height 10
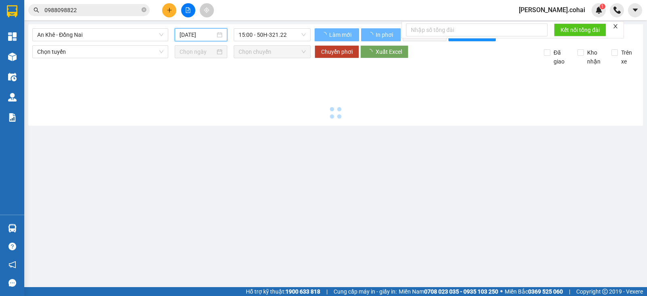
type input "[DATE]"
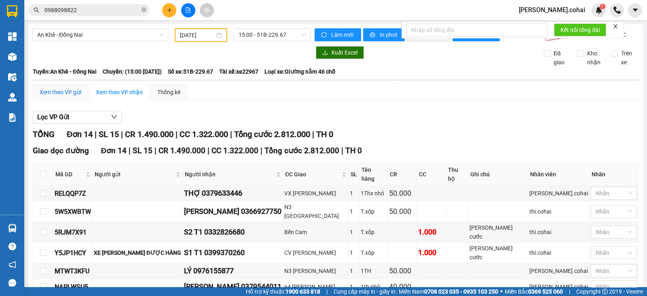
click at [58, 97] on div "Xem theo VP gửi" at bounding box center [61, 92] width 42 height 9
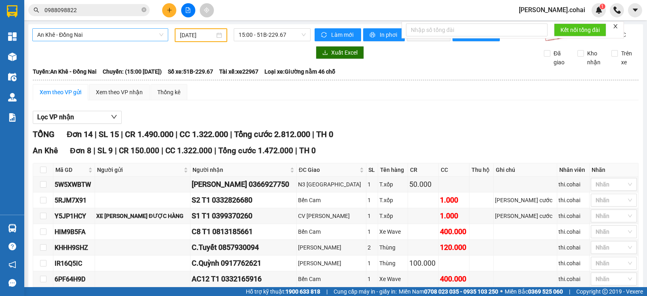
click at [116, 36] on span "An Khê - Đồng Nai" at bounding box center [100, 35] width 126 height 12
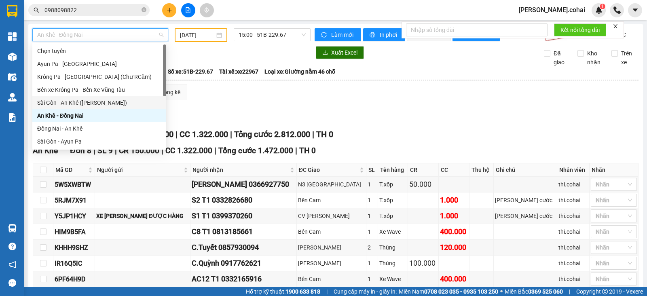
click at [215, 112] on div "Xem theo VP gửi Xem theo [PERSON_NAME] Thống kê Lọc VP [PERSON_NAME] Đơn 14 | S…" at bounding box center [336, 286] width 606 height 404
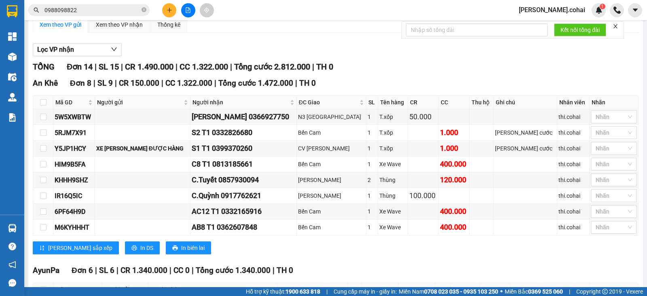
scroll to position [64, 0]
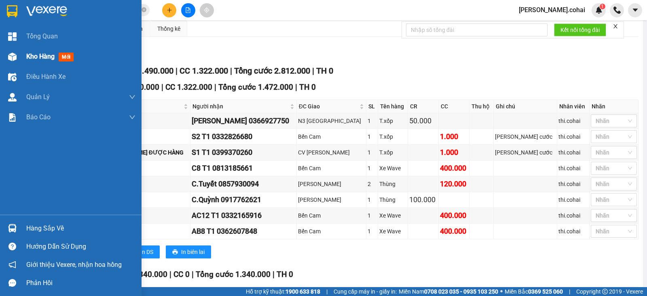
click at [39, 57] on span "Kho hàng" at bounding box center [40, 57] width 28 height 8
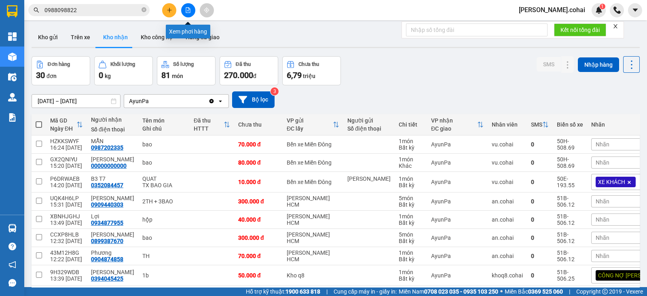
click at [185, 14] on button at bounding box center [188, 10] width 14 height 14
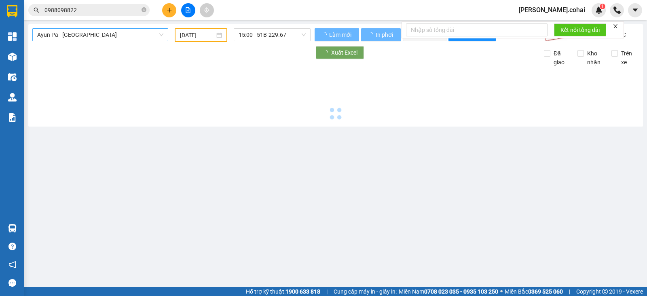
type input "[DATE]"
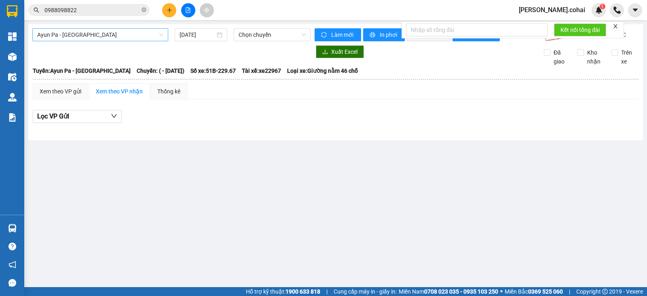
click at [142, 35] on span "Ayun Pa - [GEOGRAPHIC_DATA]" at bounding box center [100, 35] width 126 height 12
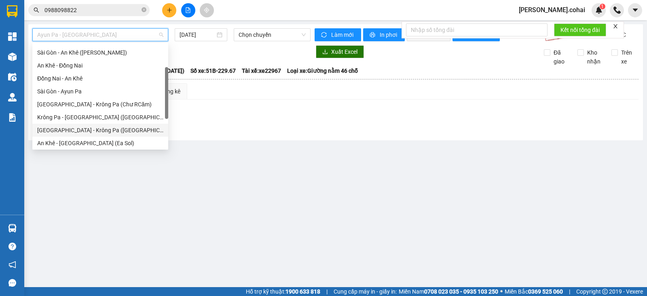
scroll to position [101, 0]
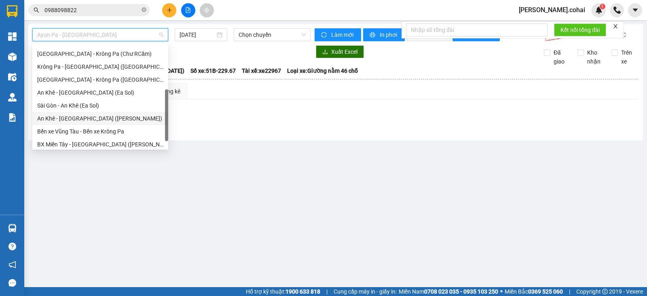
click at [81, 118] on div "An Khê - [GEOGRAPHIC_DATA] ([PERSON_NAME])" at bounding box center [100, 118] width 126 height 9
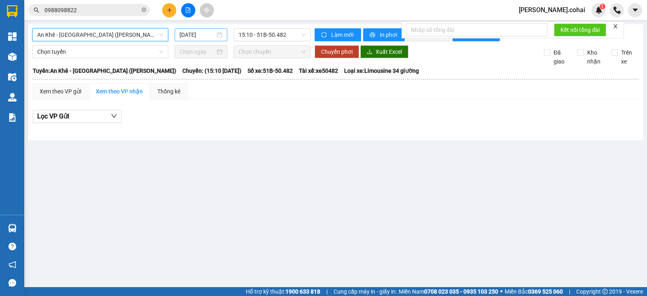
click at [204, 36] on input "[DATE]" at bounding box center [198, 34] width 36 height 9
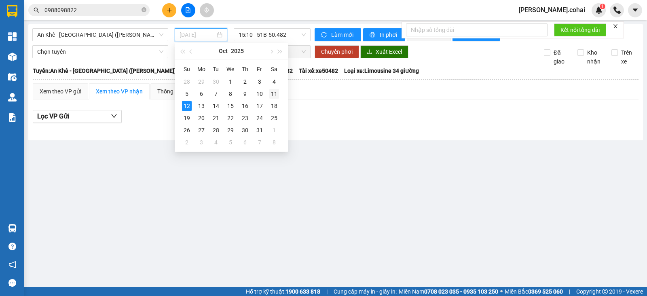
click at [271, 98] on div "11" at bounding box center [274, 94] width 10 height 10
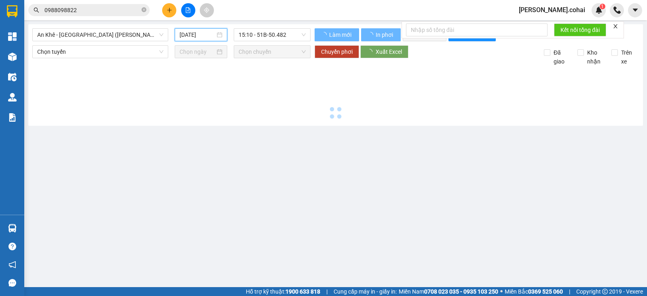
type input "[DATE]"
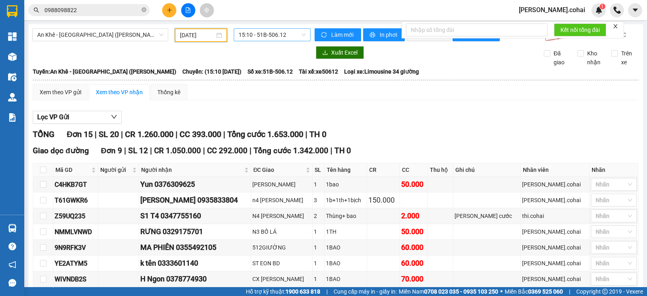
click at [278, 33] on span "15:10 - 51B-506.12" at bounding box center [272, 35] width 67 height 12
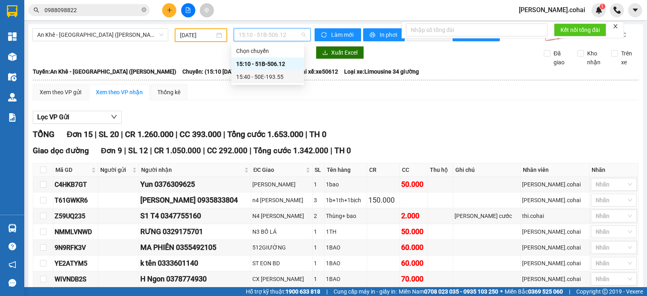
click at [275, 77] on div "15:40 - 50E-193.55" at bounding box center [267, 76] width 63 height 9
